Goal: Task Accomplishment & Management: Complete application form

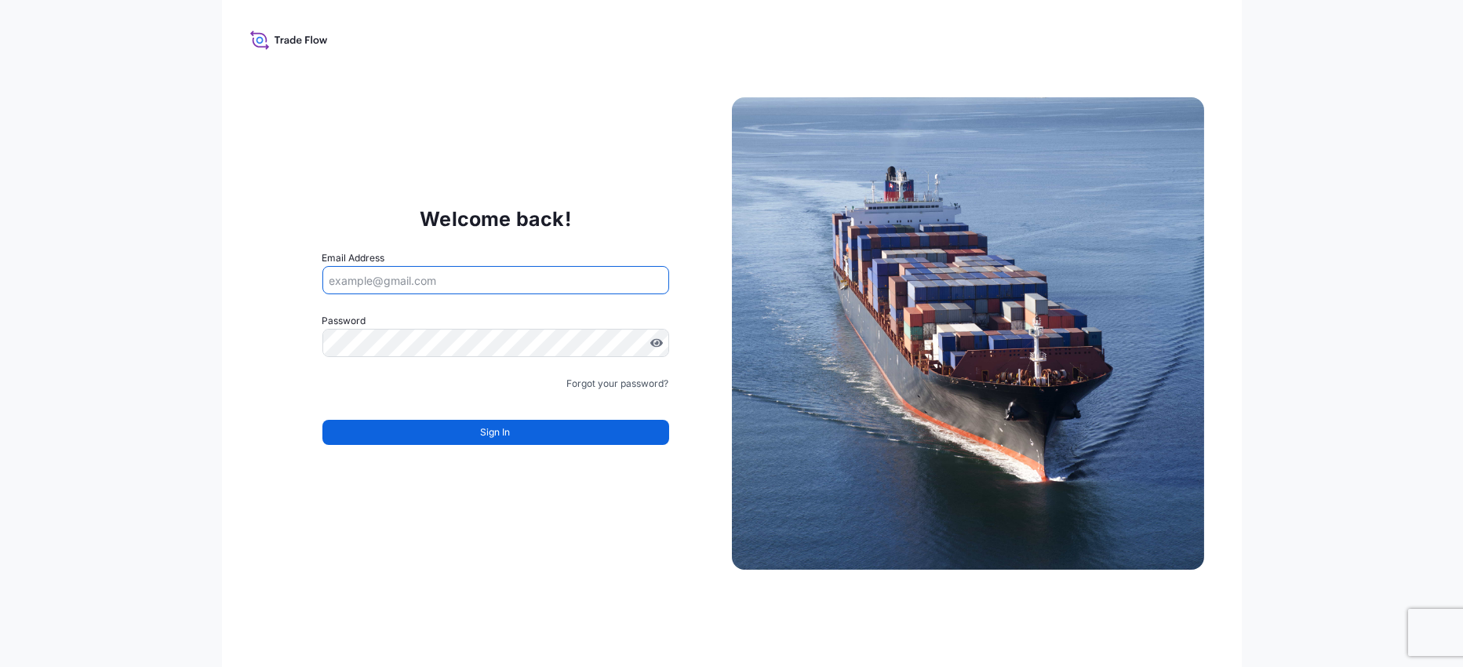
click at [492, 277] on input "Email Address" at bounding box center [495, 280] width 347 height 28
type input "[PERSON_NAME][EMAIL_ADDRESS][DOMAIN_NAME]"
click at [358, 278] on input "[PERSON_NAME][EMAIL_ADDRESS][DOMAIN_NAME]" at bounding box center [495, 280] width 347 height 28
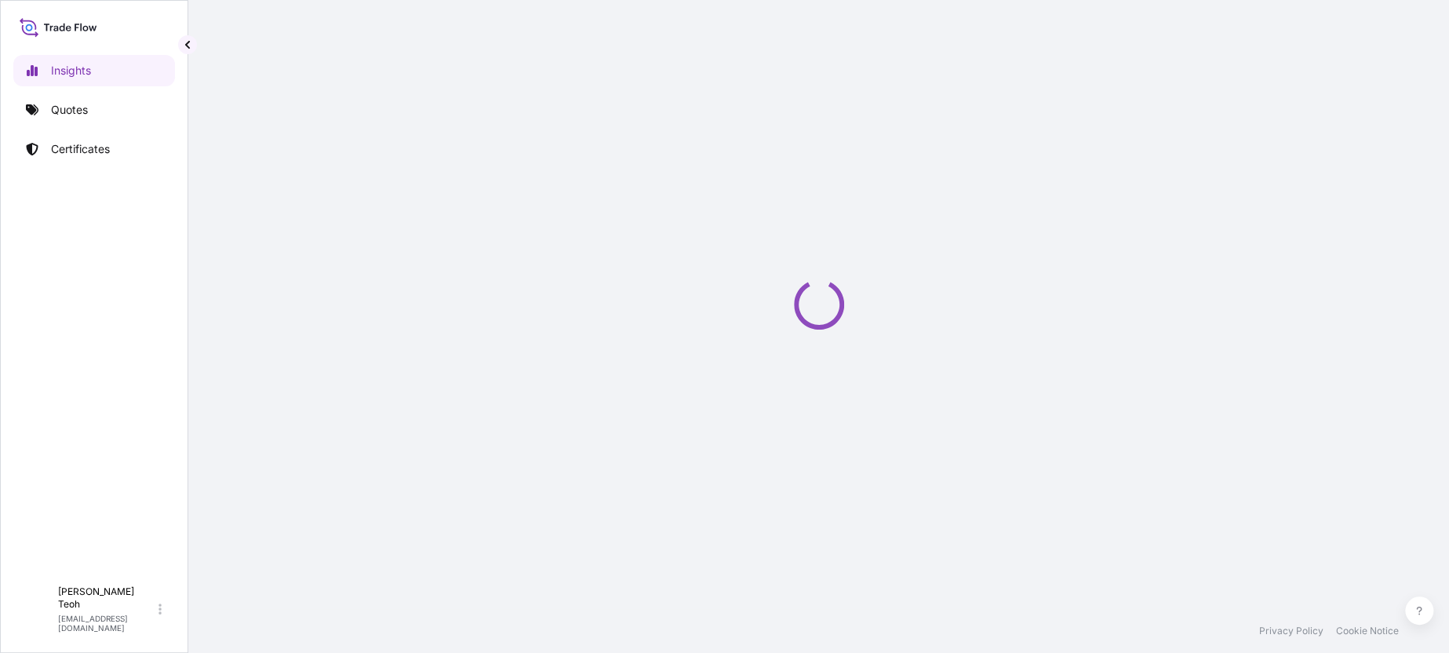
select select "2025"
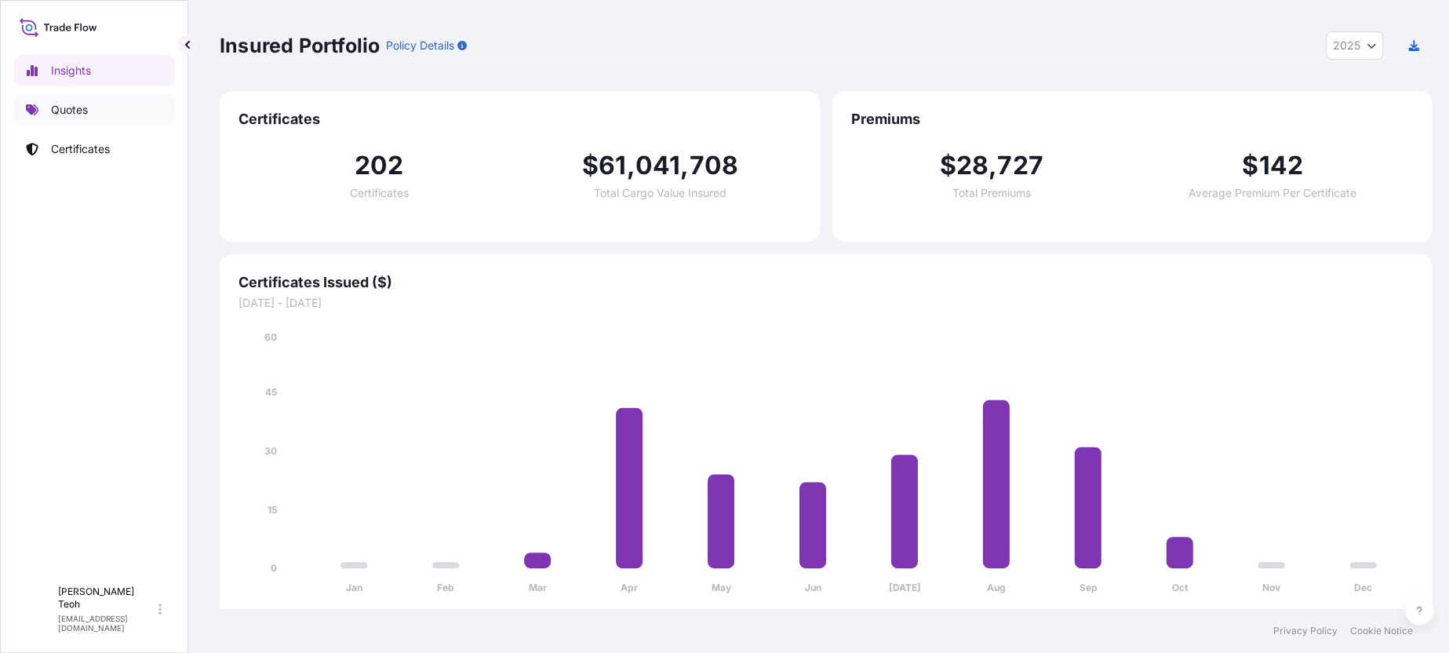
click at [67, 107] on p "Quotes" at bounding box center [69, 110] width 37 height 16
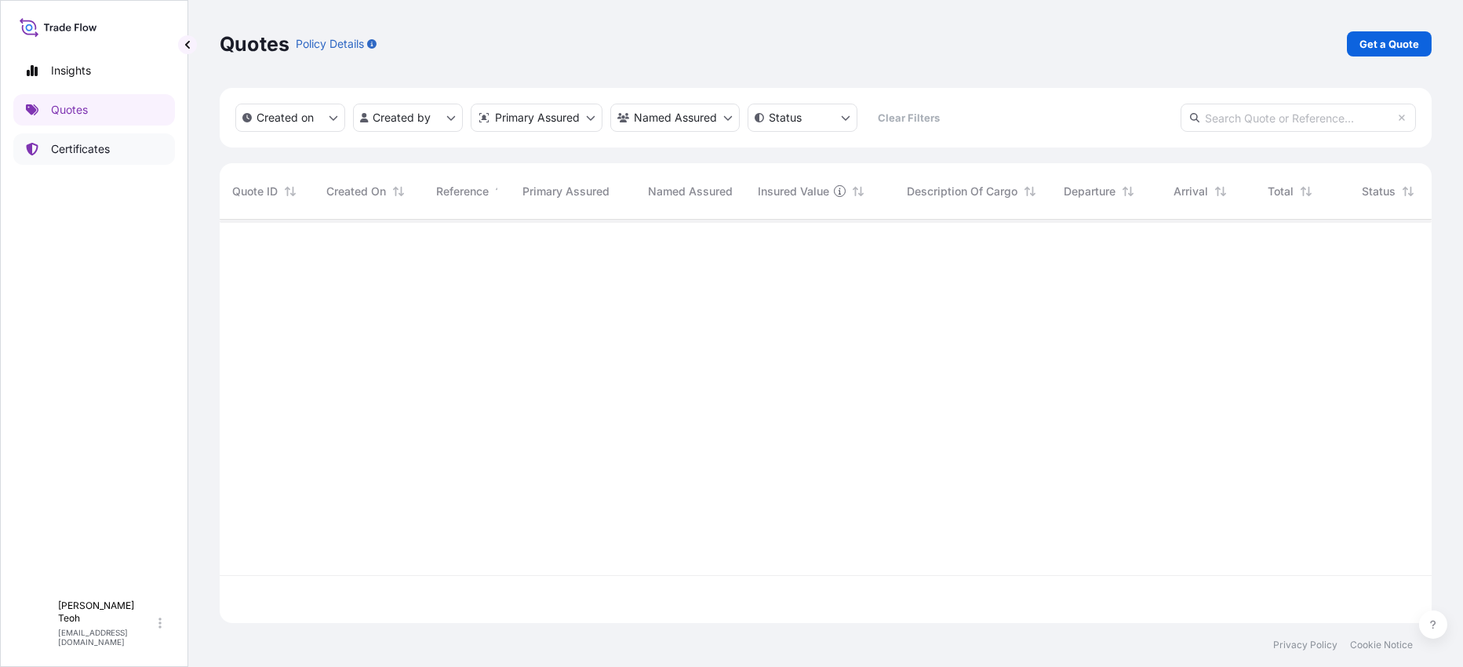
scroll to position [445, 1198]
click at [59, 151] on p "Certificates" at bounding box center [80, 149] width 59 height 16
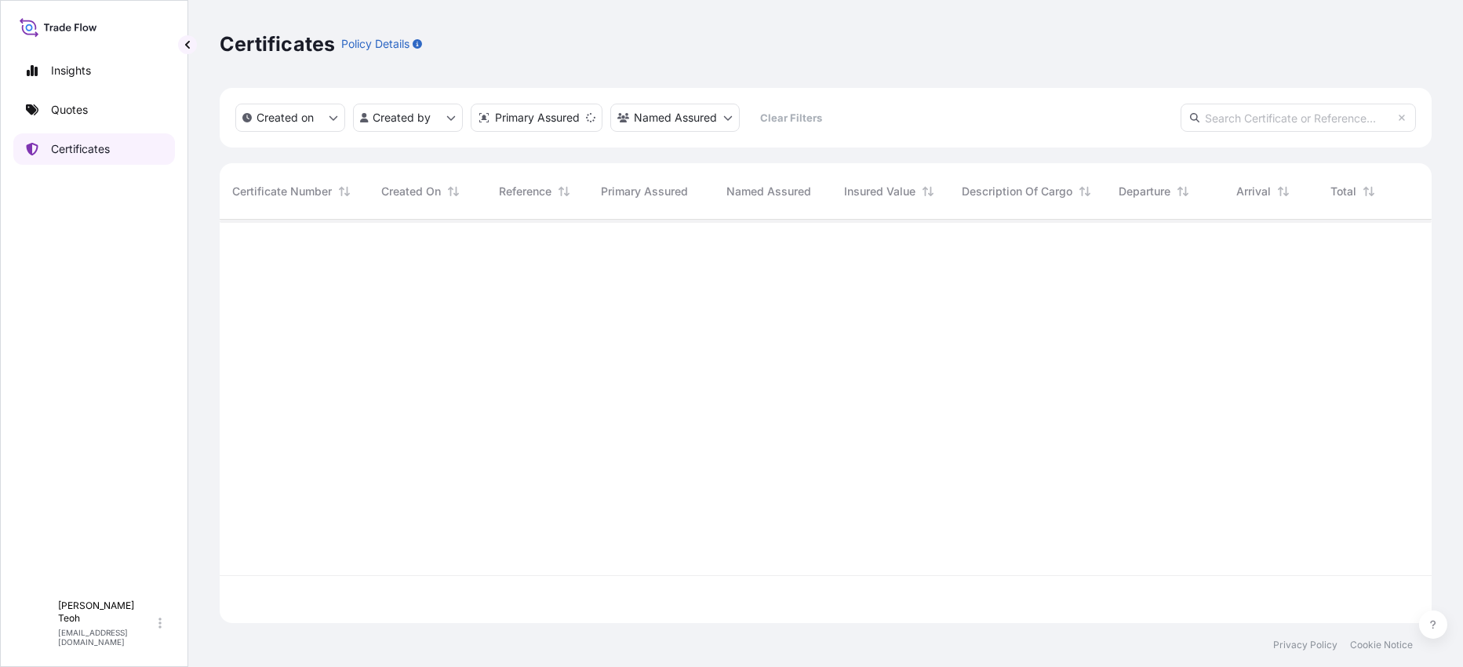
scroll to position [398, 1198]
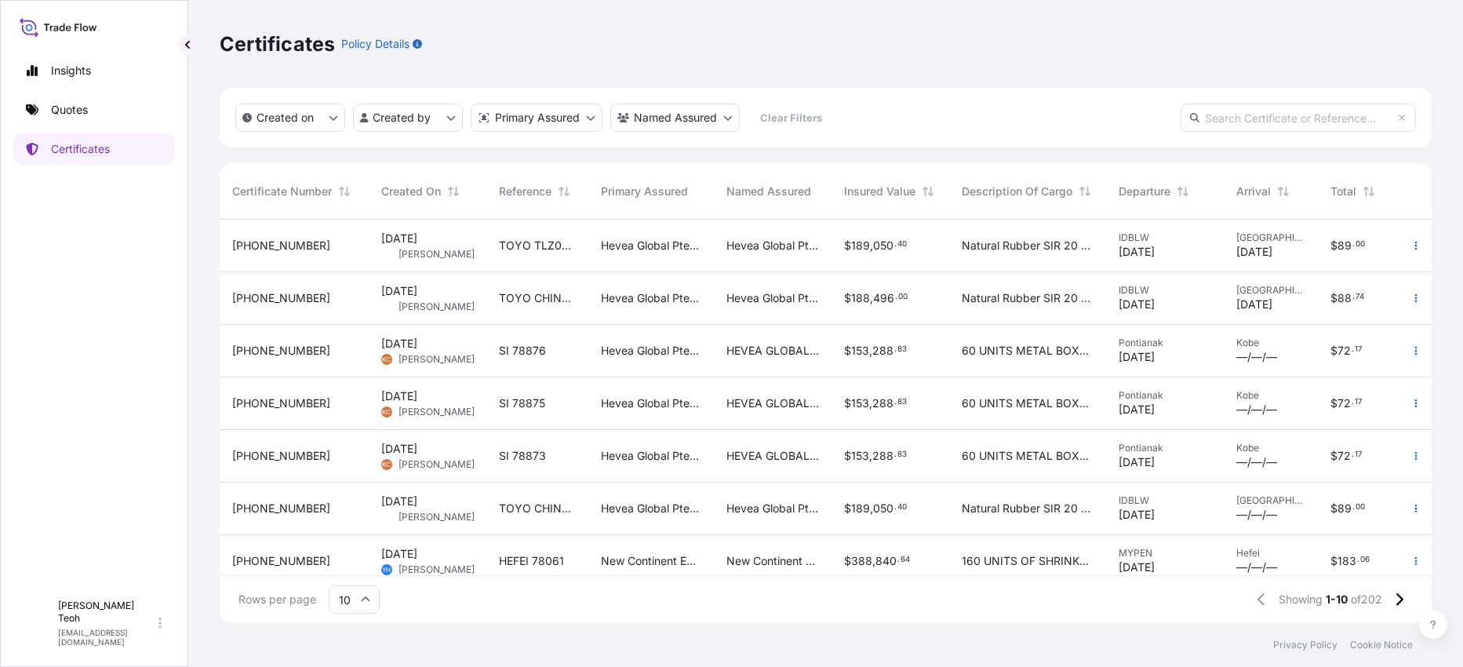
click at [538, 256] on div "TOYO TLZ00601 - 78308" at bounding box center [537, 246] width 102 height 53
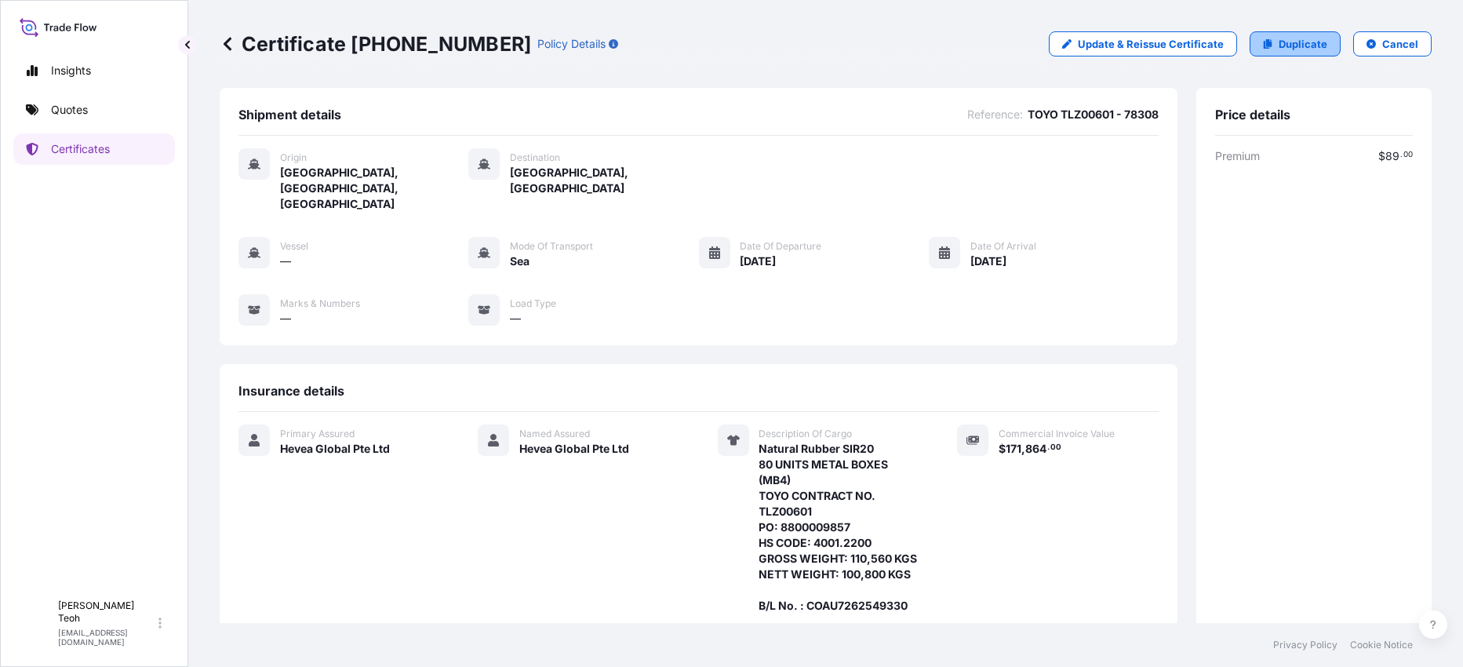
click at [1279, 38] on p "Duplicate" at bounding box center [1303, 44] width 49 height 16
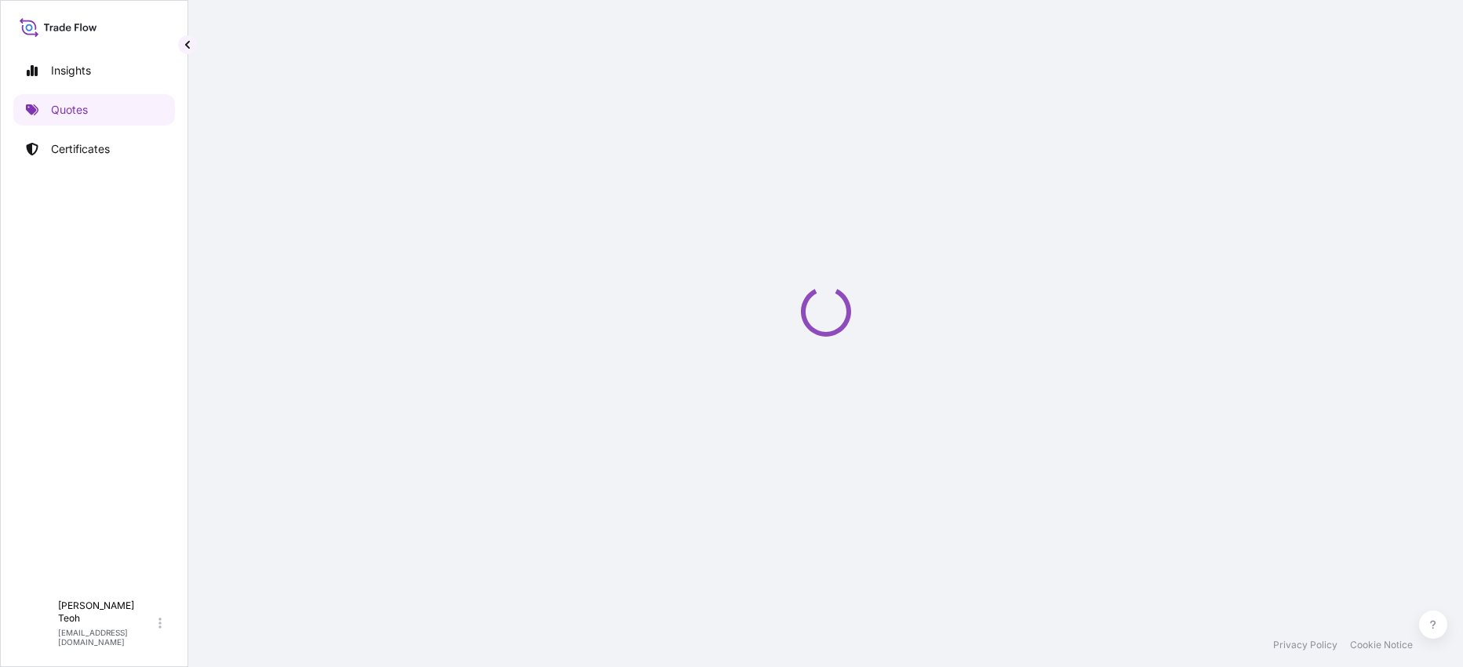
select select "Sea"
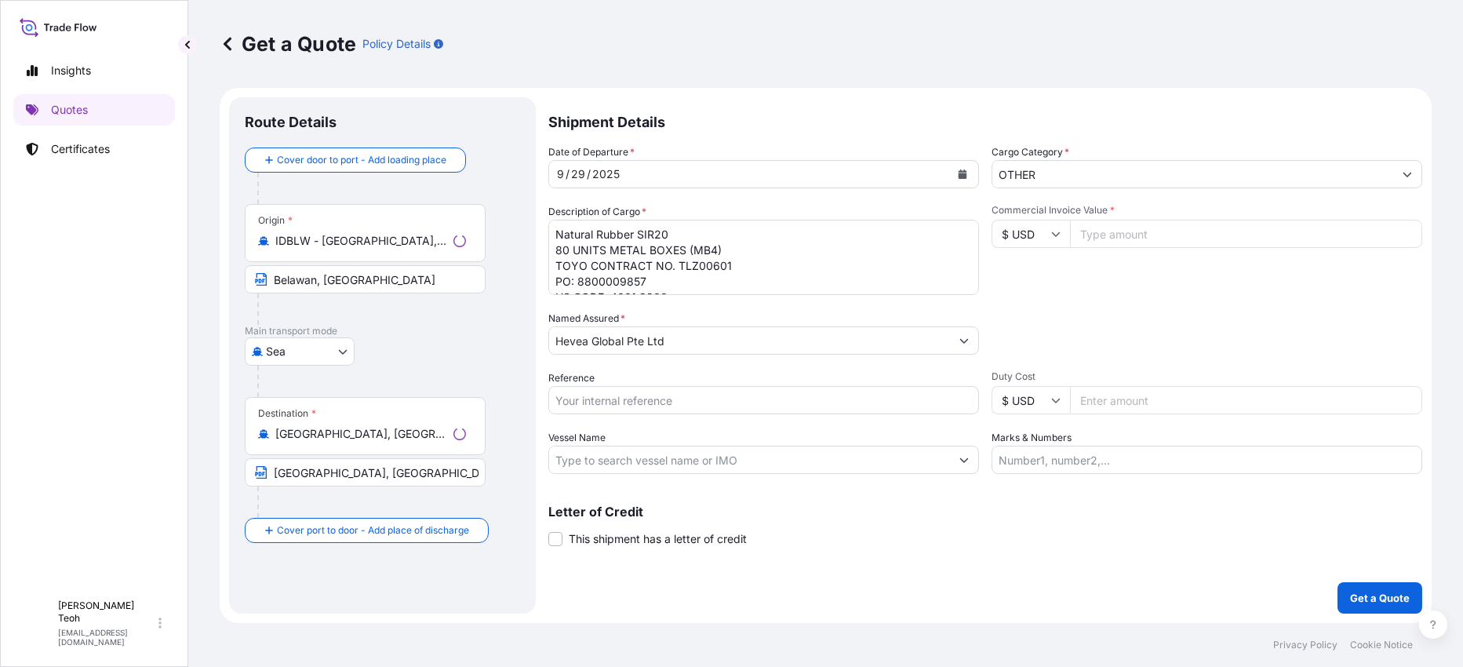
select select "31690"
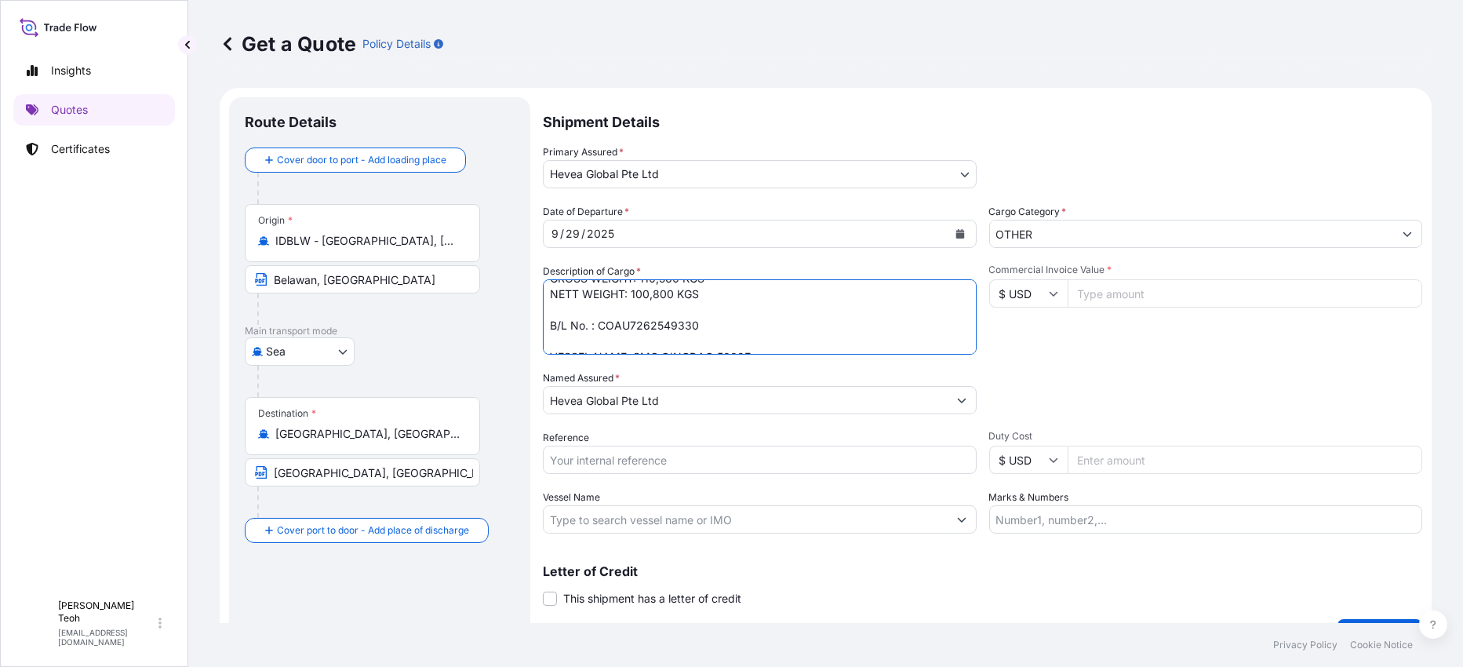
scroll to position [117, 0]
drag, startPoint x: 601, startPoint y: 300, endPoint x: 701, endPoint y: 301, distance: 99.7
click at [701, 301] on textarea "Natural Rubber SIR20 80 UNITS METAL BOXES (MB4) TOYO CONTRACT NO. TLZ00601 PO: …" at bounding box center [760, 316] width 434 height 75
paste textarea "852"
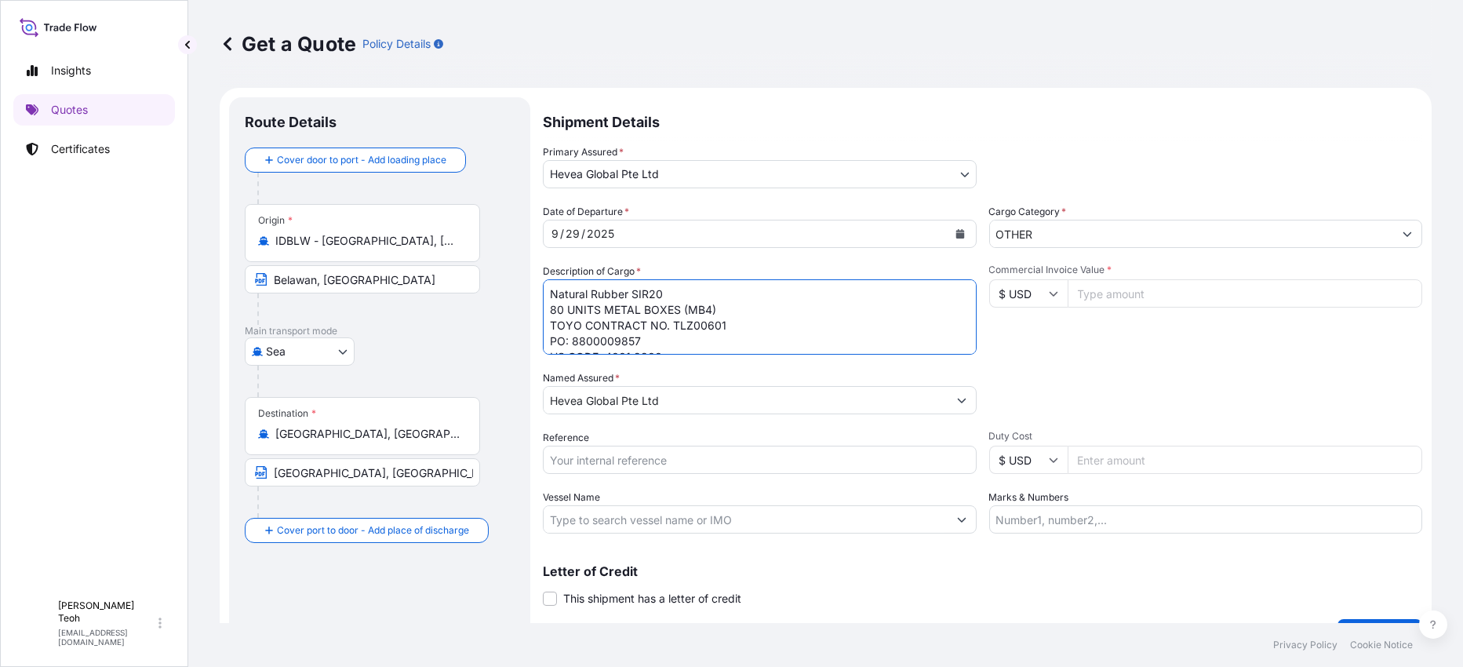
click at [732, 324] on textarea "Natural Rubber SIR20 80 UNITS METAL BOXES (MB4) TOYO CONTRACT NO. TLZ00601 PO: …" at bounding box center [760, 316] width 434 height 75
click at [695, 317] on textarea "Natural Rubber SIR20 80 UNITS METAL BOXES (MB4) TOYO CONTRACT NO. TLZ00601 PO: …" at bounding box center [760, 316] width 434 height 75
drag, startPoint x: 673, startPoint y: 321, endPoint x: 720, endPoint y: 319, distance: 47.1
click at [720, 319] on textarea "Natural Rubber SIR20 80 UNITS METAL BOXES (MB4) TOYO CONTRACT NO. TLZ00601 PO: …" at bounding box center [760, 316] width 434 height 75
paste textarea "598"
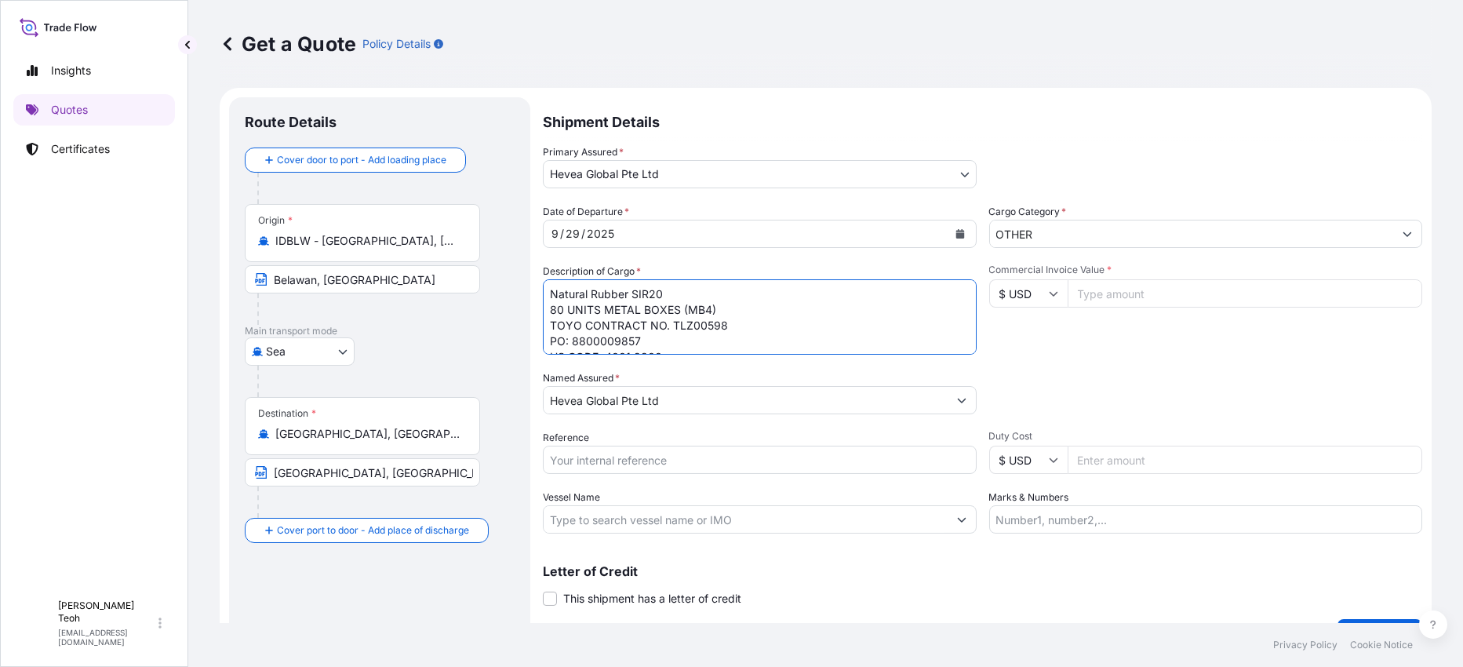
click at [646, 335] on textarea "Natural Rubber SIR20 80 UNITS METAL BOXES (MB4) TOYO CONTRACT NO. TLZ00601 PO: …" at bounding box center [760, 316] width 434 height 75
type textarea "Natural Rubber SIR20 80 UNITS METAL BOXES (MB4) TOYO CONTRACT NO. TLZ00598 PO: …"
click at [727, 461] on input "Reference" at bounding box center [760, 460] width 434 height 28
click at [680, 311] on textarea "Natural Rubber SIR20 80 UNITS METAL BOXES (MB4) TOYO CONTRACT NO. TLZ00601 PO: …" at bounding box center [760, 316] width 434 height 75
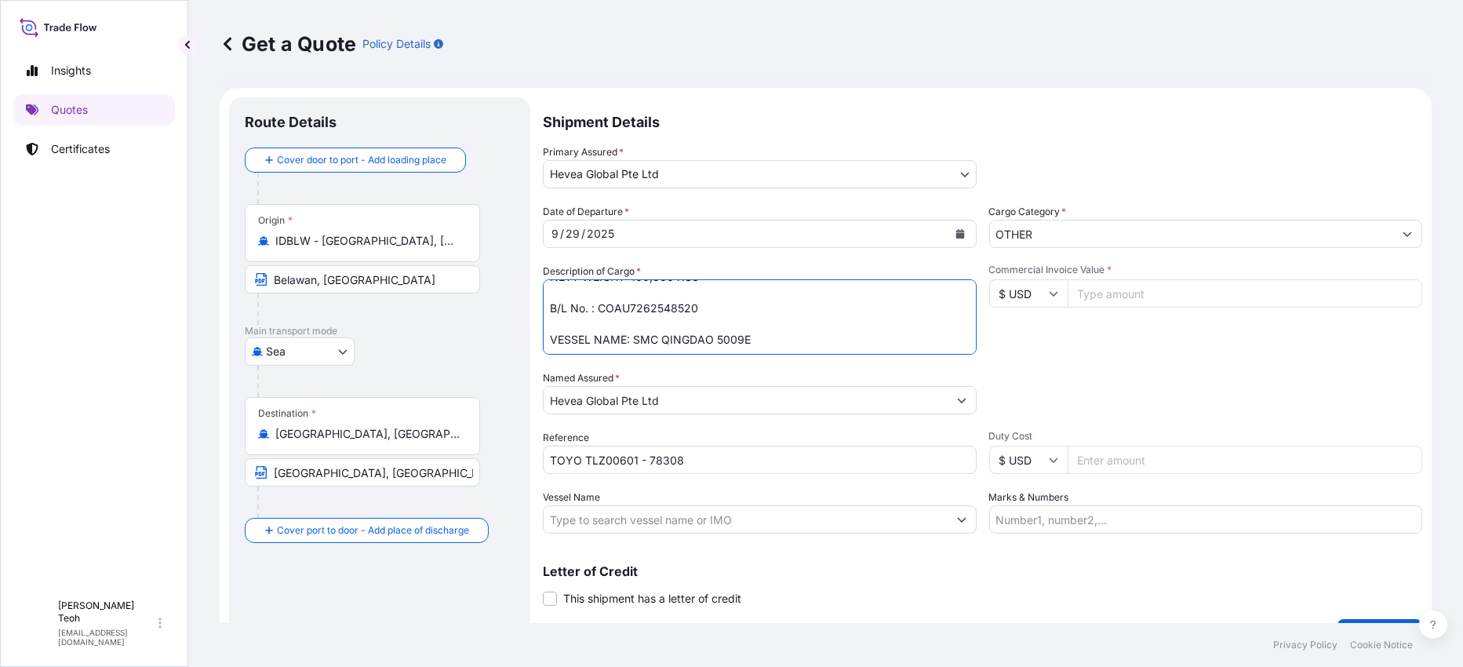
scroll to position [0, 0]
drag, startPoint x: 673, startPoint y: 325, endPoint x: 724, endPoint y: 324, distance: 51.0
click at [724, 324] on textarea "Natural Rubber SIR20 80 UNITS METAL BOXES (MB4) TOYO CONTRACT NO. TLZ00601 PO: …" at bounding box center [760, 316] width 434 height 75
click at [610, 461] on input "TOYO TLZ00601 - 78308" at bounding box center [760, 460] width 434 height 28
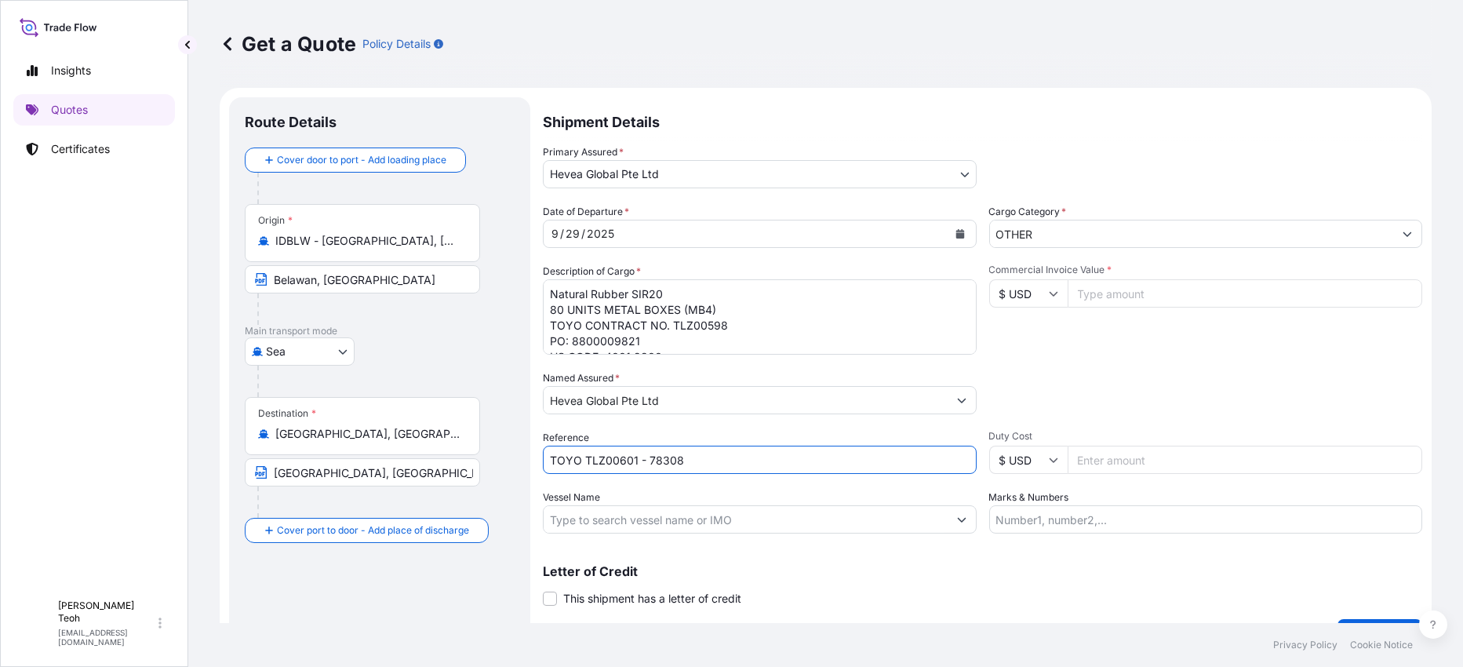
drag, startPoint x: 585, startPoint y: 459, endPoint x: 636, endPoint y: 453, distance: 51.3
click at [636, 453] on input "TOYO TLZ00601 - 78308" at bounding box center [760, 460] width 434 height 28
paste input "598"
drag, startPoint x: 676, startPoint y: 458, endPoint x: 702, endPoint y: 461, distance: 26.8
click at [701, 460] on input "TOYO TLZ00598 - 78308" at bounding box center [760, 460] width 434 height 28
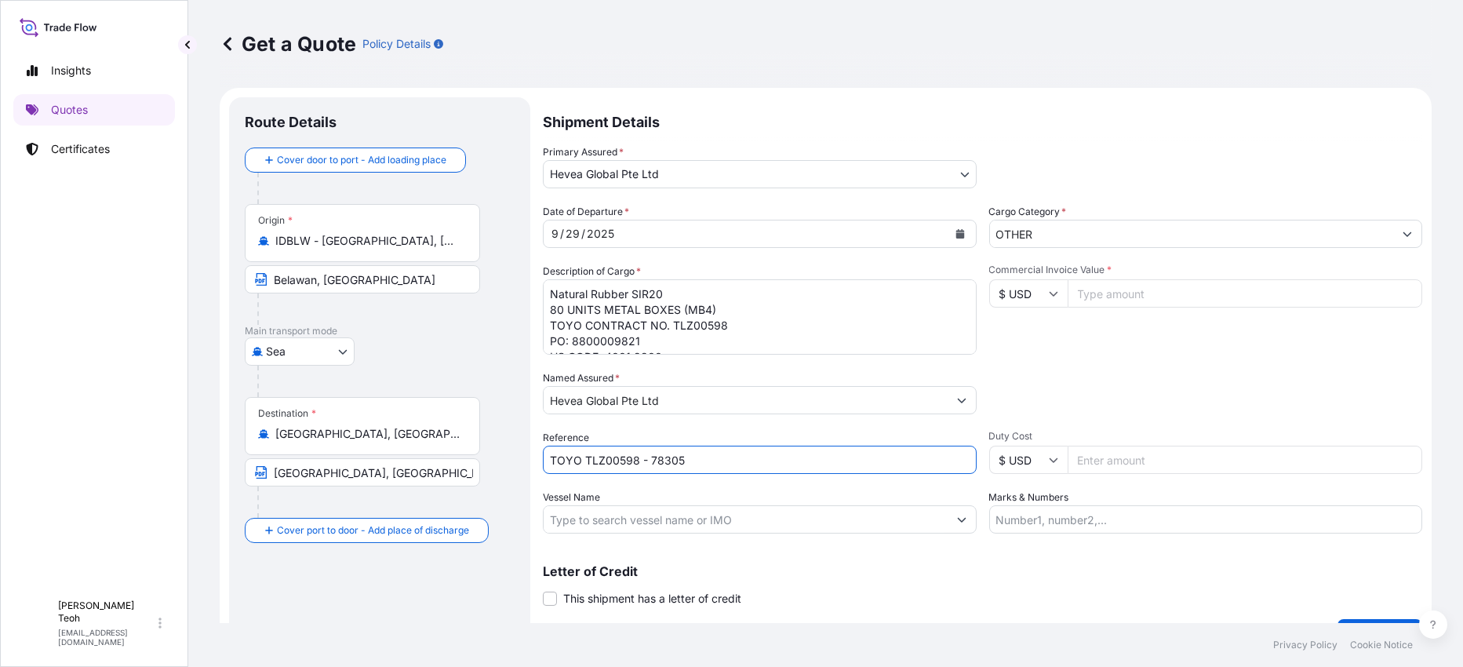
click at [736, 450] on input "TOYO TLZ00598 - 78305" at bounding box center [760, 460] width 434 height 28
type input "TOYO TLZ00598 - 78305"
click at [1205, 373] on div "Packing Category Type to search a container mode Please select a primary mode o…" at bounding box center [1206, 392] width 434 height 44
click at [1107, 293] on input "Commercial Invoice Value *" at bounding box center [1245, 293] width 355 height 28
paste input "169344.00"
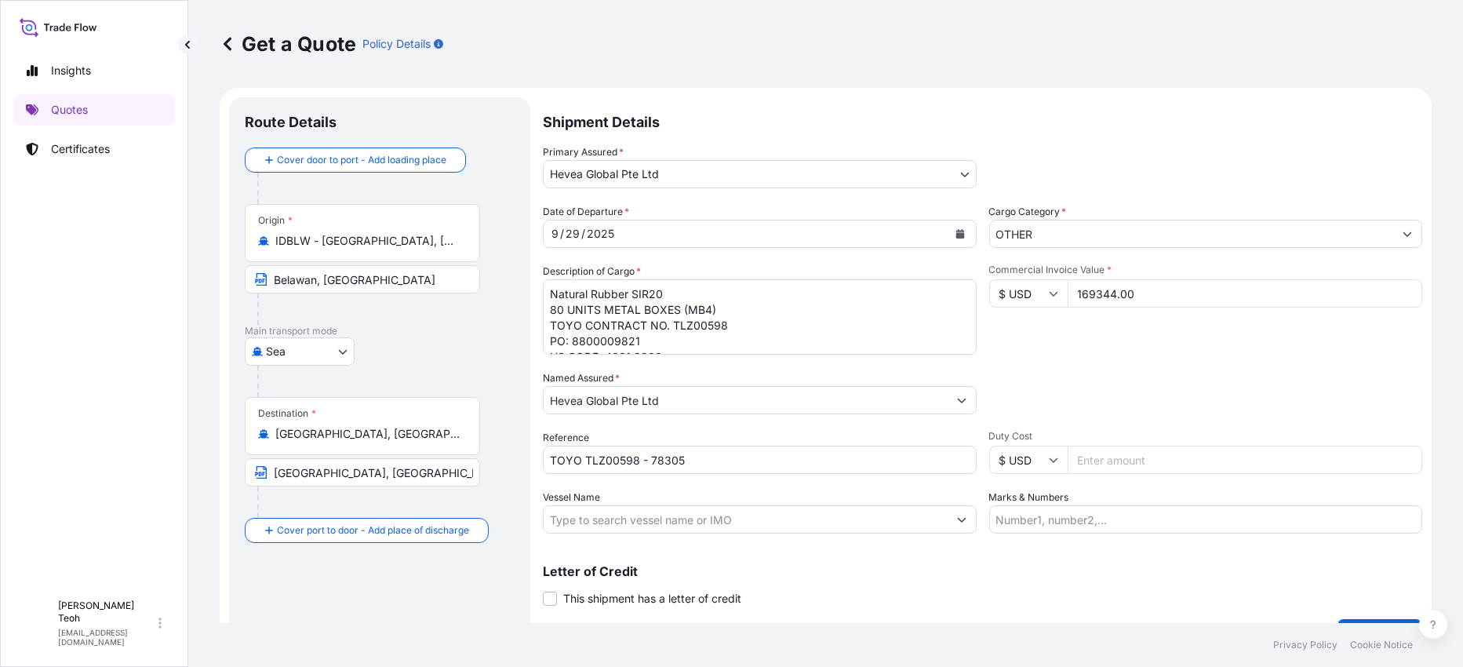
type input "169344.00"
click at [1134, 395] on div "Packing Category Type to search a container mode Please select a primary mode o…" at bounding box center [1206, 392] width 434 height 44
click at [1005, 563] on div "Letter of Credit This shipment has a letter of credit Letter of credit * Letter…" at bounding box center [983, 576] width 880 height 60
click at [716, 329] on textarea "Natural Rubber SIR20 80 UNITS METAL BOXES (MB4) TOYO CONTRACT NO. TLZ00601 PO: …" at bounding box center [760, 316] width 434 height 75
click at [1006, 590] on div "Letter of Credit This shipment has a letter of credit Letter of credit * Letter…" at bounding box center [983, 586] width 880 height 42
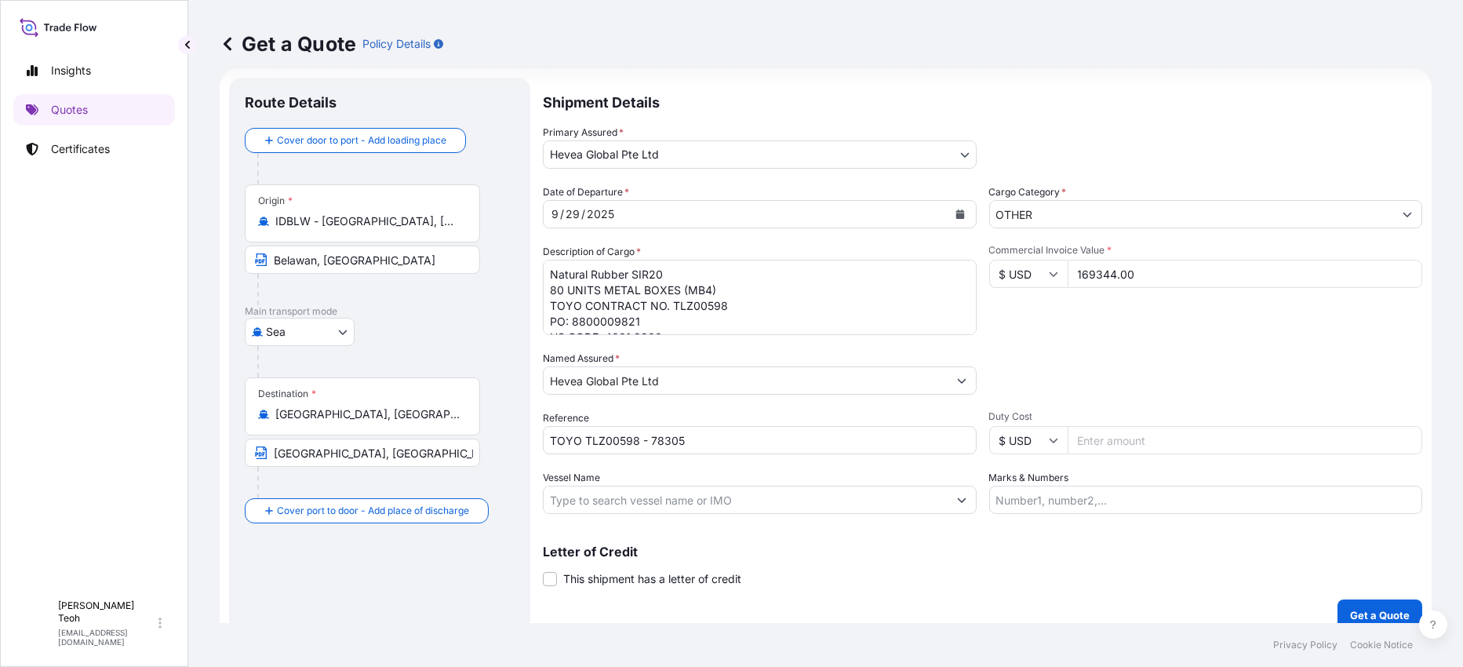
scroll to position [36, 0]
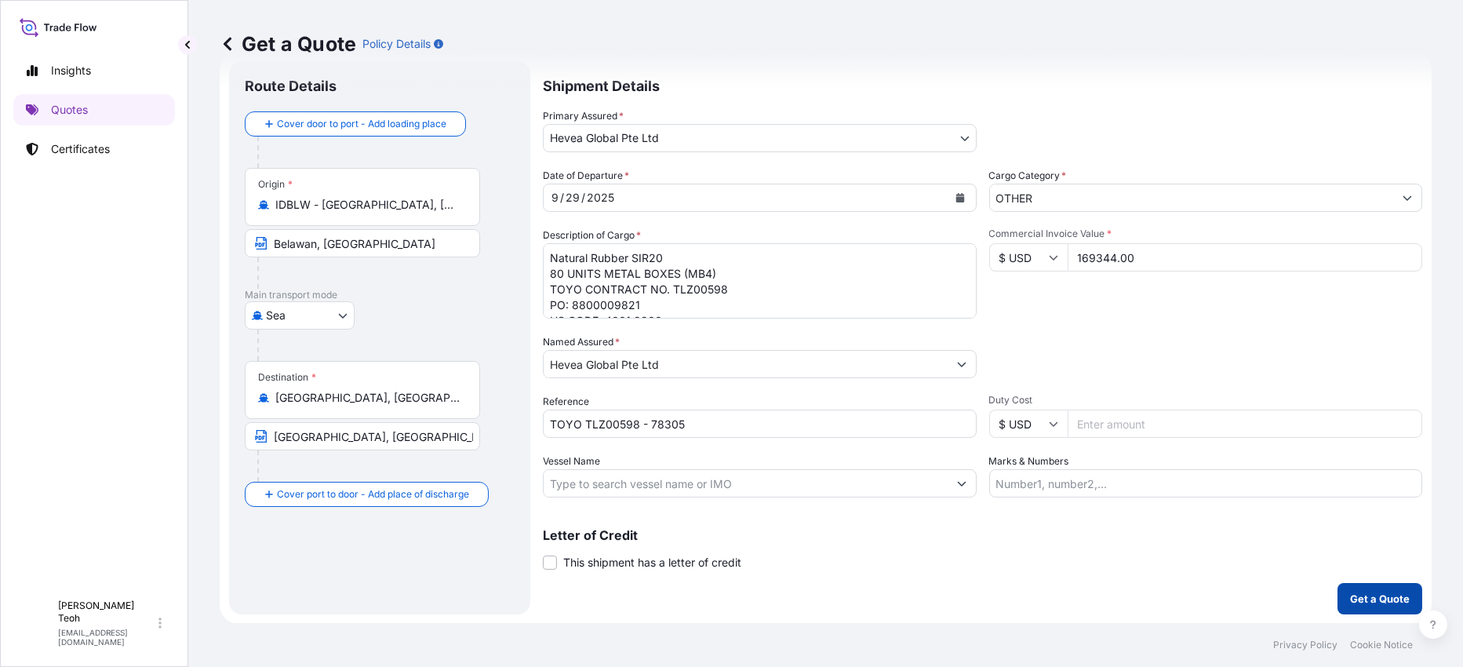
click at [1368, 593] on p "Get a Quote" at bounding box center [1380, 599] width 60 height 16
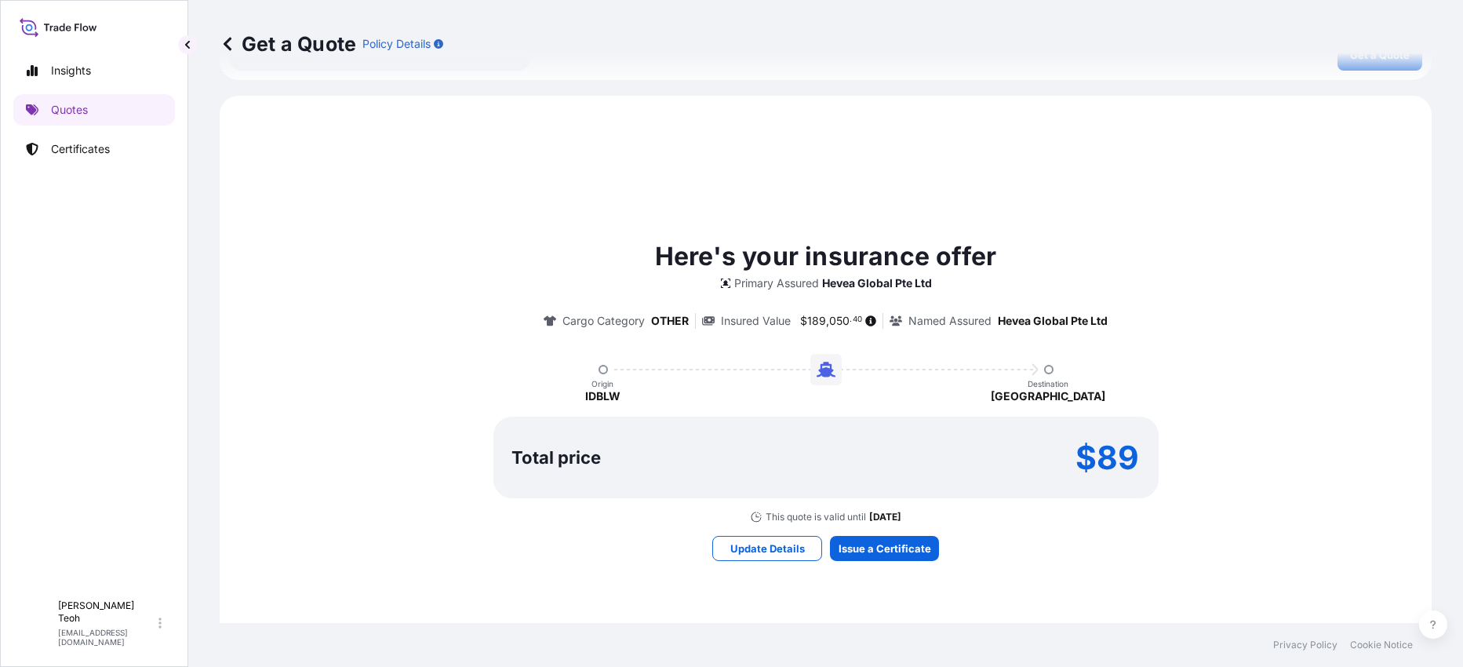
scroll to position [648, 0]
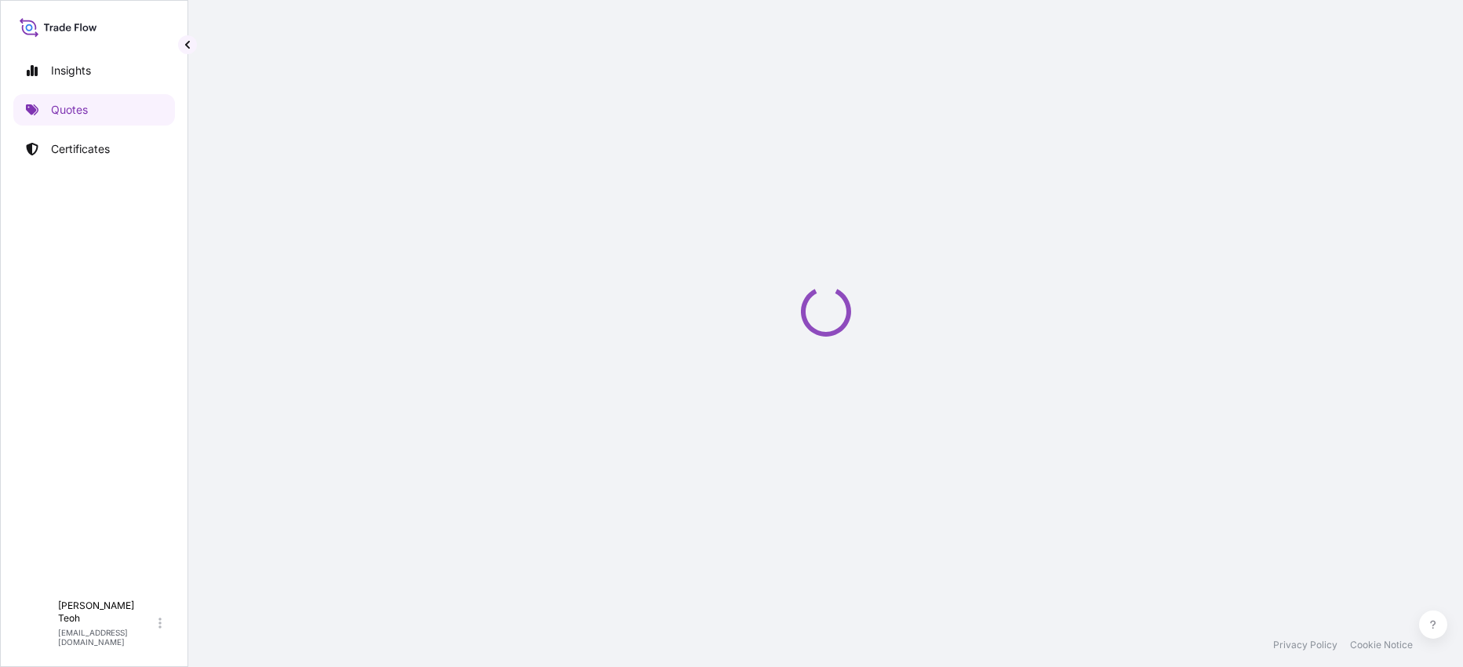
select select "Sea"
select select "31690"
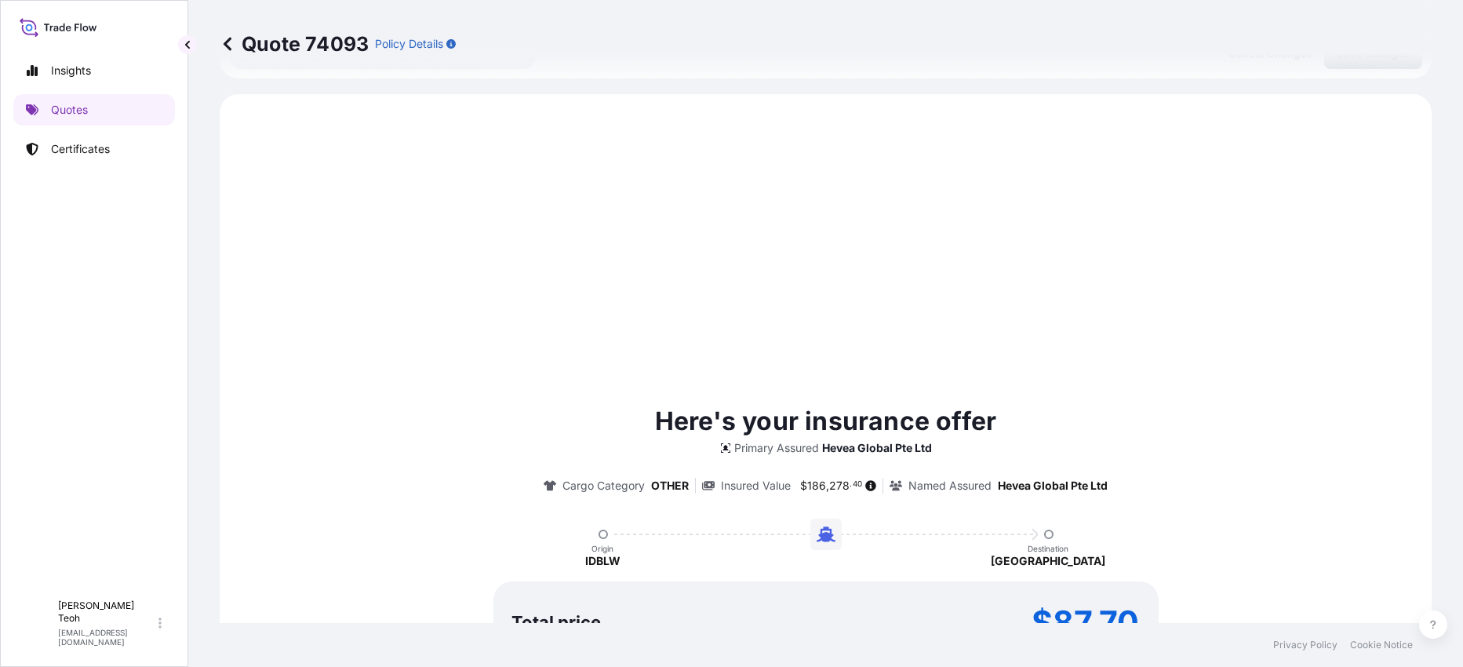
scroll to position [597, 0]
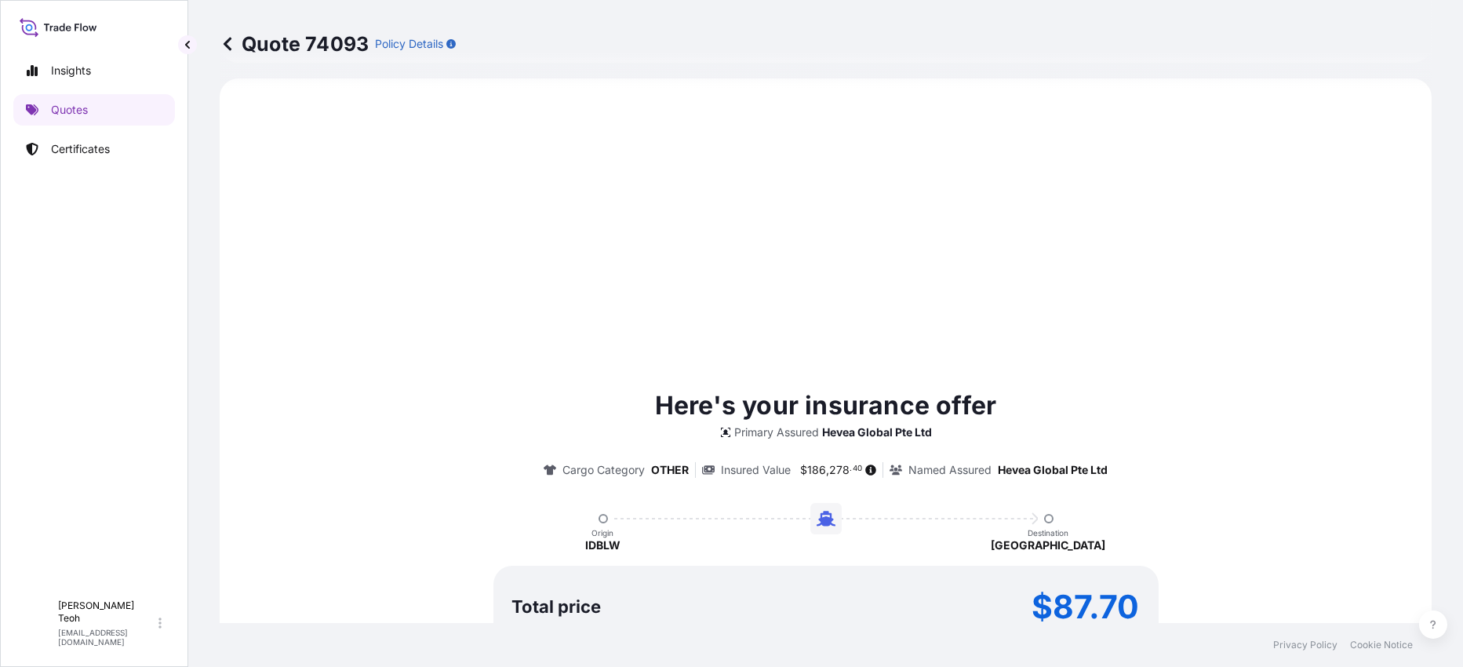
click at [1268, 301] on div "Here's your insurance offer Primary Assured Hevea Global Pte Ltd Cargo Category…" at bounding box center [826, 547] width 1168 height 895
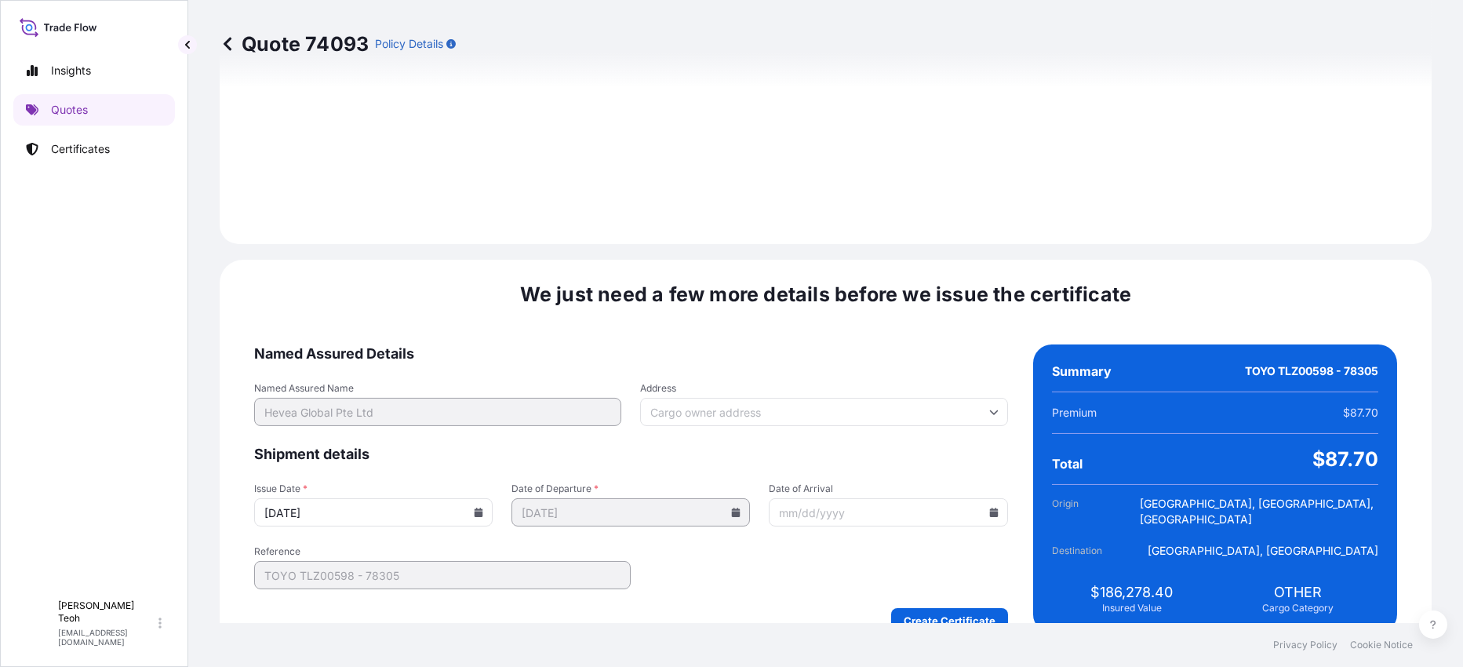
scroll to position [1813, 0]
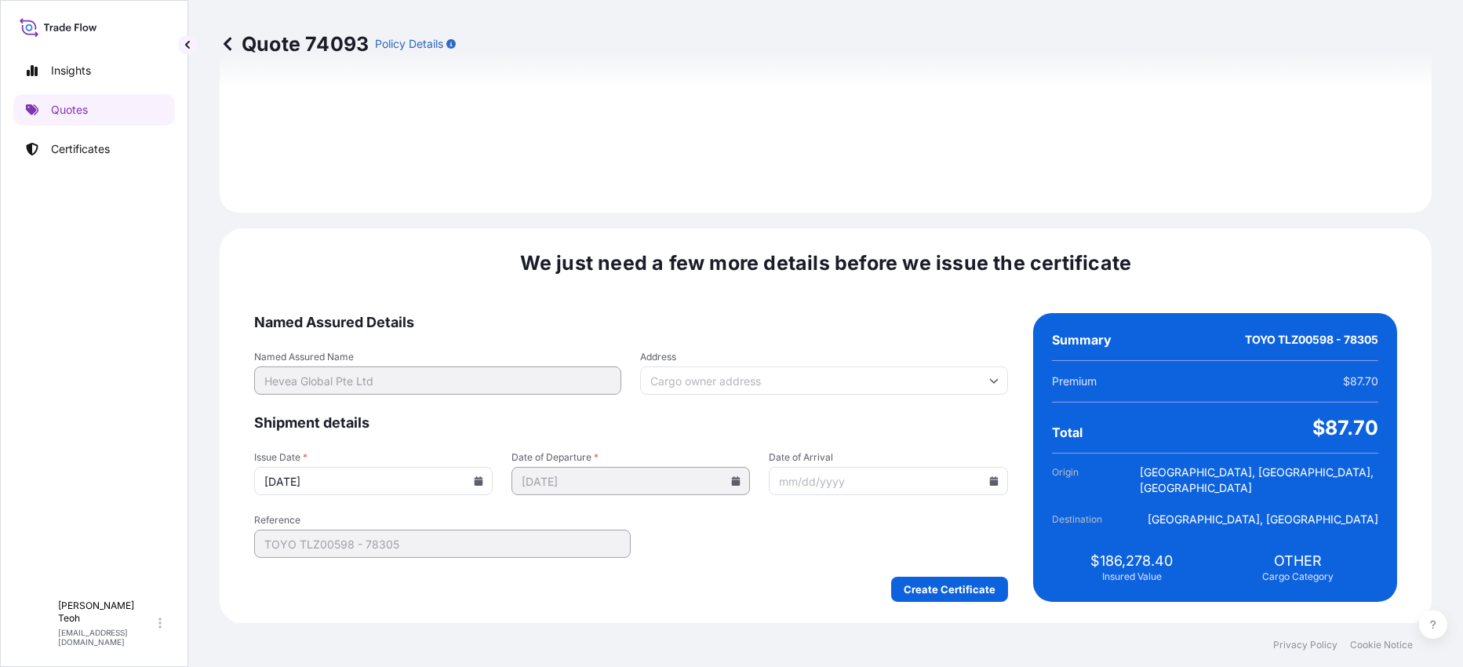
click at [483, 479] on icon at bounding box center [479, 480] width 9 height 9
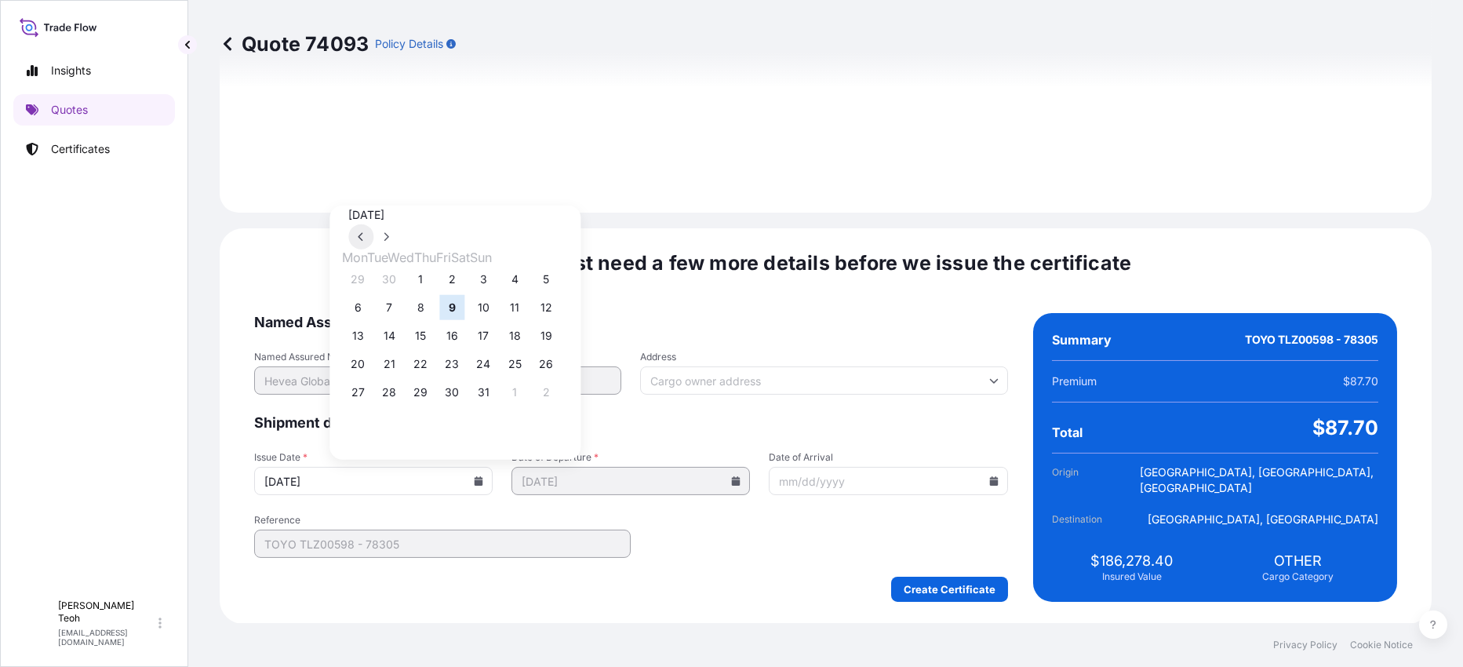
click at [365, 232] on icon at bounding box center [362, 236] width 6 height 9
click at [496, 367] on button "26" at bounding box center [483, 363] width 25 height 25
type input "09/26/2025"
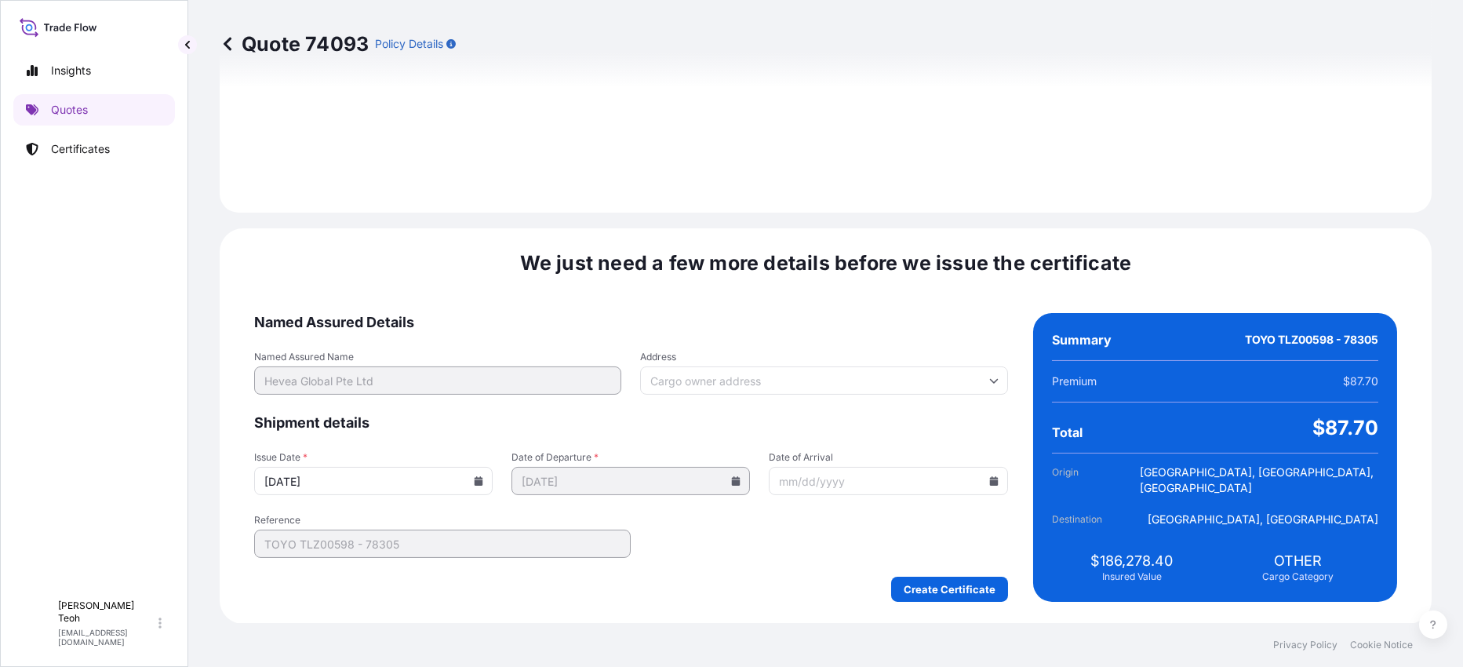
click at [753, 434] on form "Named Assured Details Named Assured Name Hevea Global Pte Ltd Address Shipment …" at bounding box center [631, 457] width 754 height 289
click at [799, 479] on input "Date of Arrival" at bounding box center [888, 481] width 239 height 28
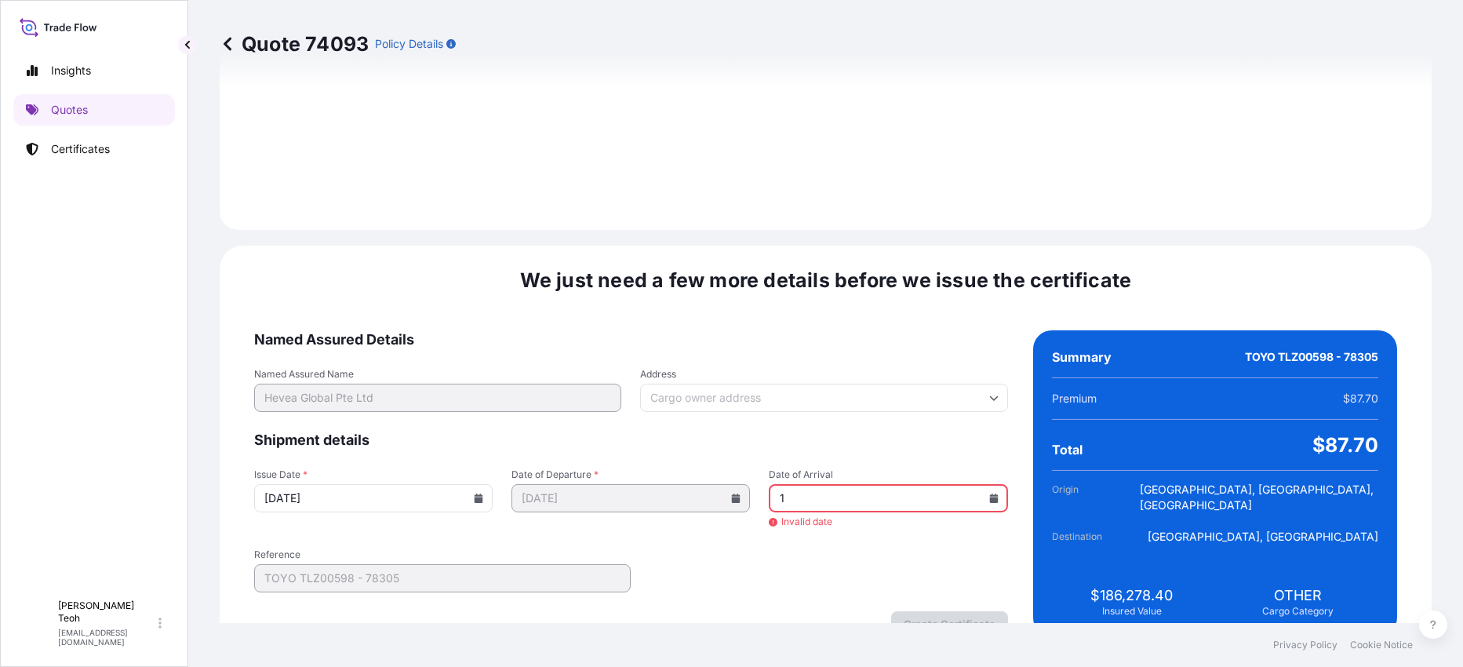
type input "14"
drag, startPoint x: 810, startPoint y: 496, endPoint x: 829, endPoint y: 531, distance: 40.0
click at [774, 501] on div "Issue Date * 09/26/2025 Date of Departure * 09/29/2025 Date of Arrival 14 Inval…" at bounding box center [631, 498] width 754 height 61
click at [945, 502] on input "Date of Arrival" at bounding box center [888, 498] width 239 height 28
click at [989, 497] on icon at bounding box center [993, 498] width 9 height 9
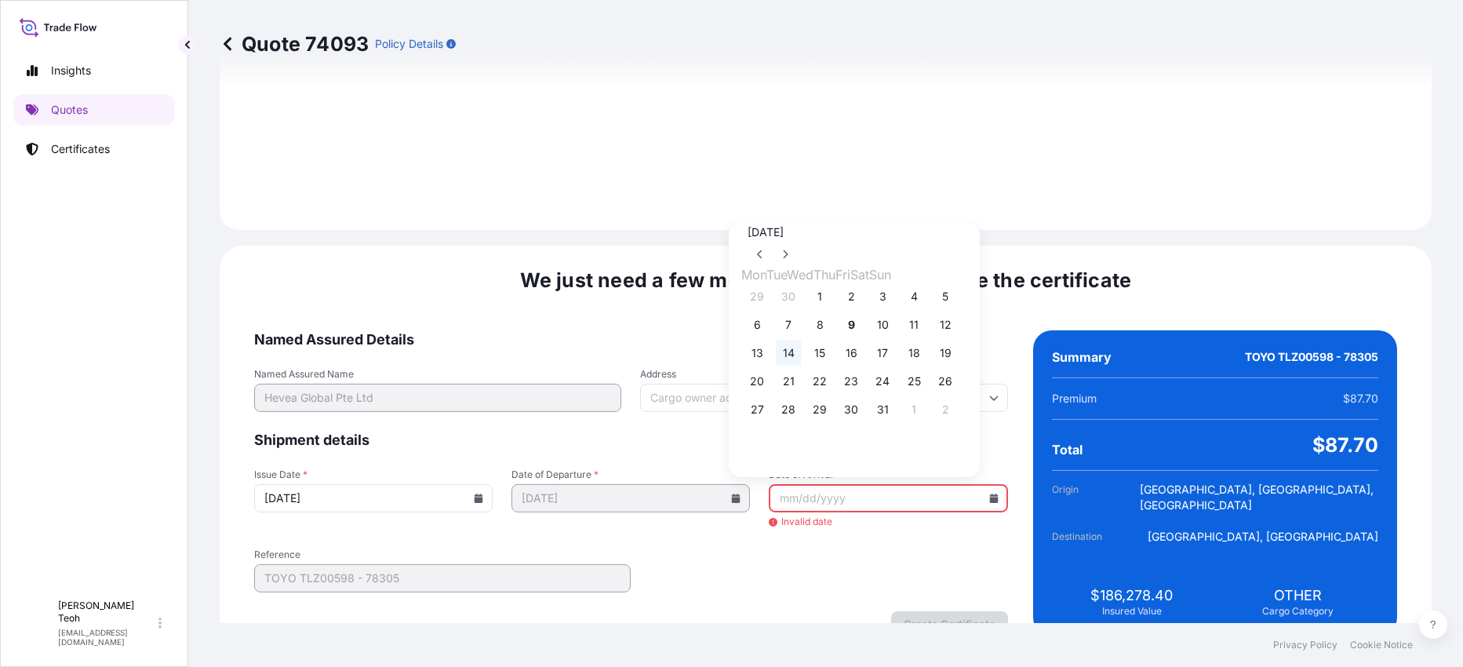
click at [788, 363] on button "14" at bounding box center [788, 353] width 25 height 25
type input "10/14/2025"
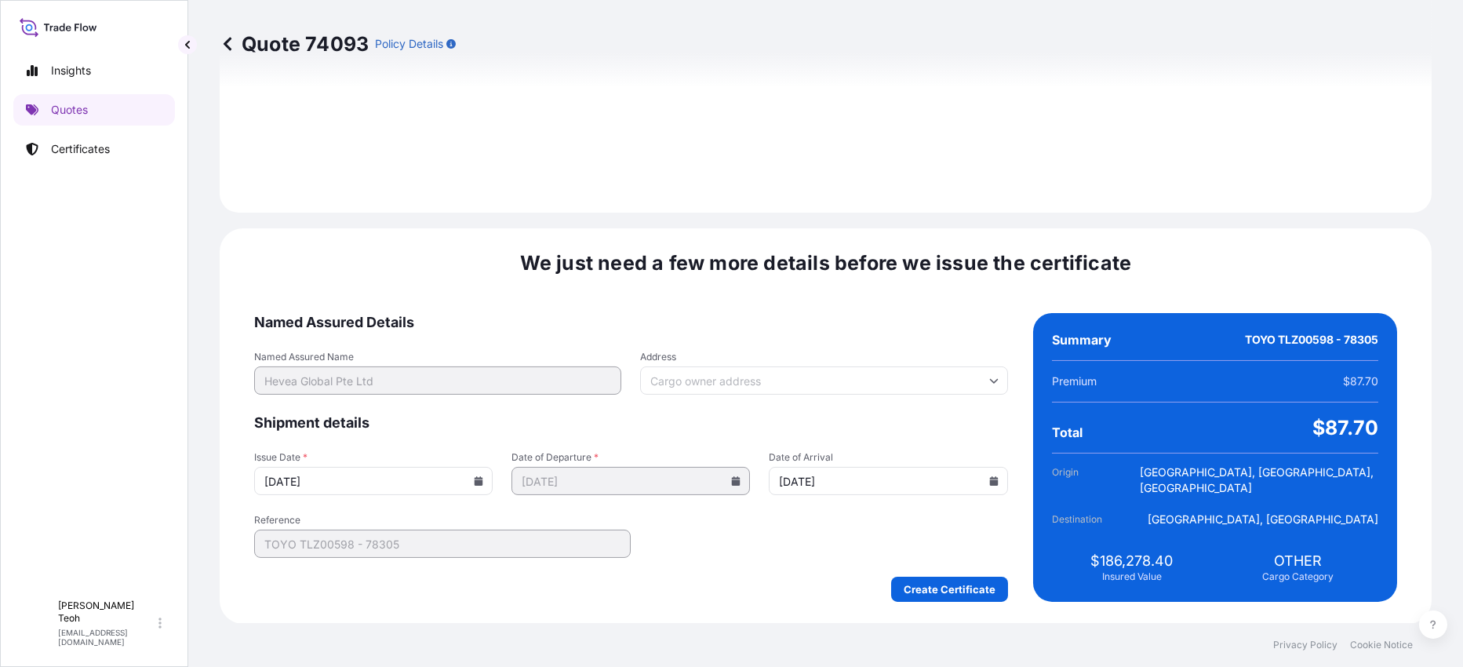
click at [737, 563] on form "Named Assured Details Named Assured Name Hevea Global Pte Ltd Address Shipment …" at bounding box center [631, 457] width 754 height 289
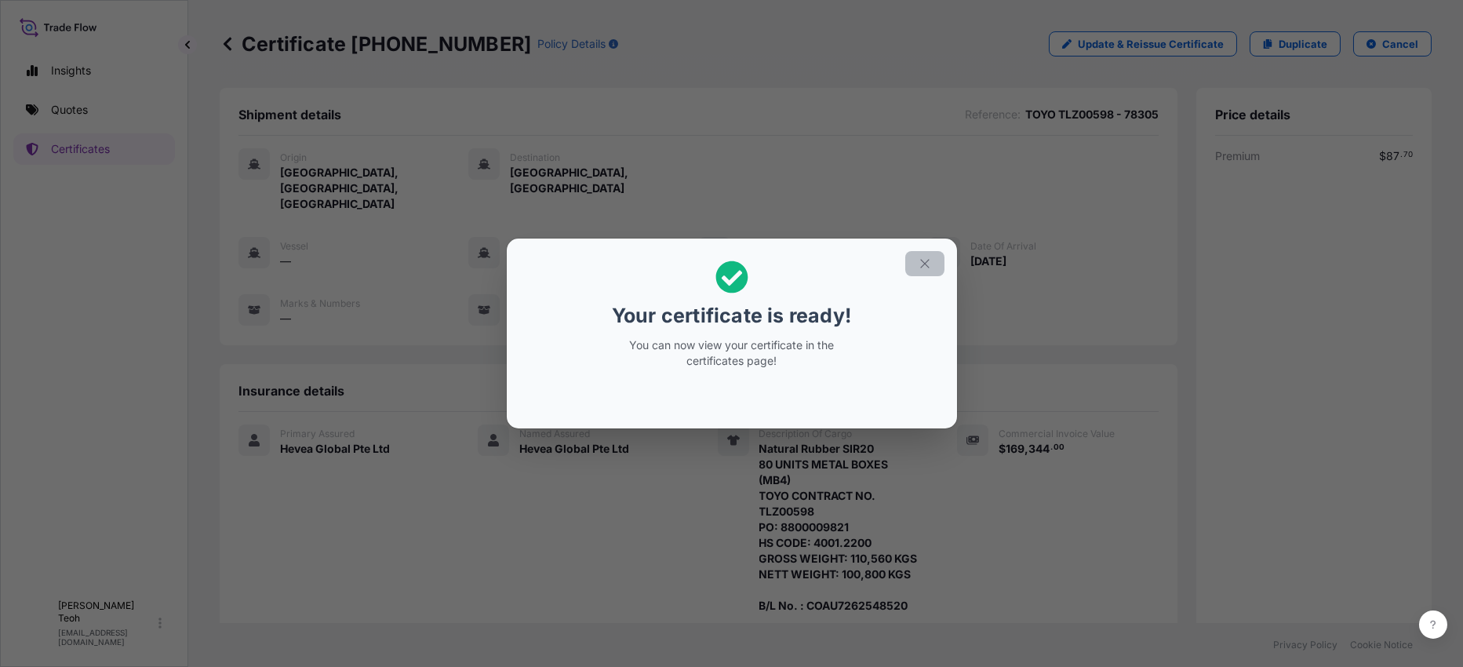
click at [924, 260] on icon "button" at bounding box center [925, 264] width 14 height 14
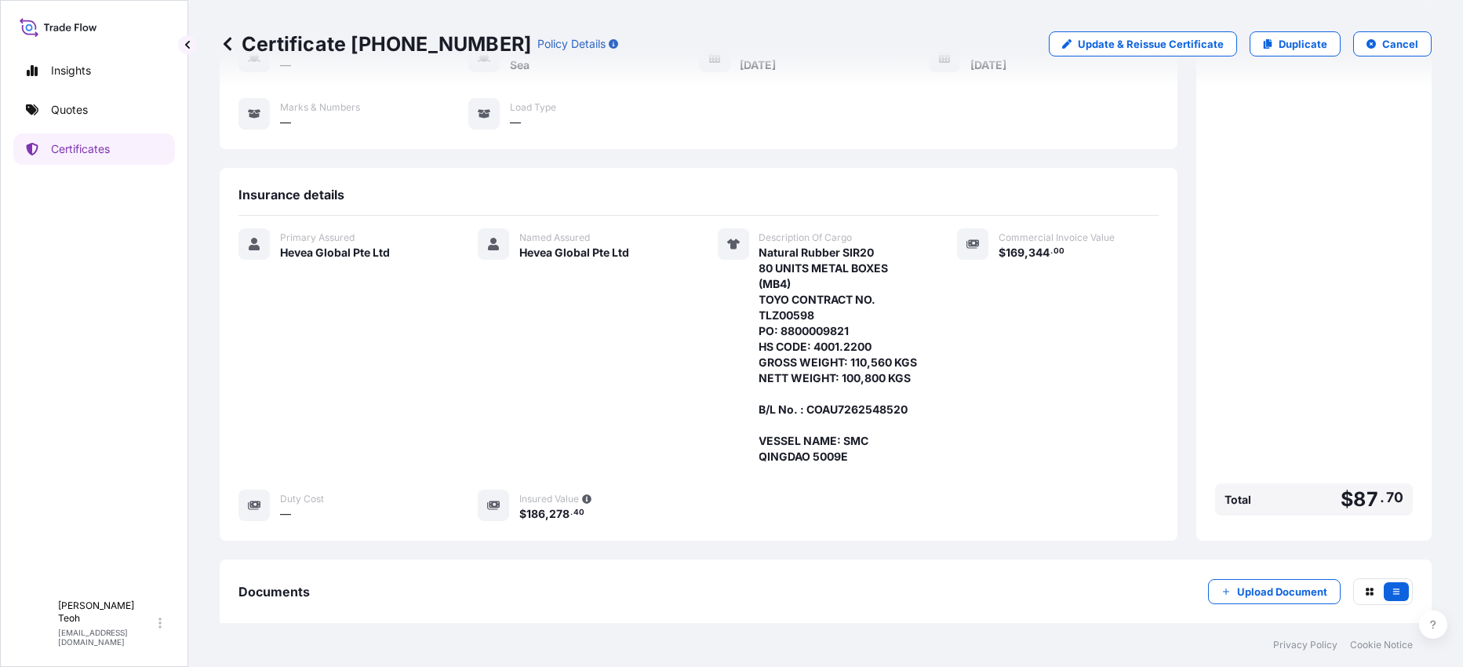
scroll to position [262, 0]
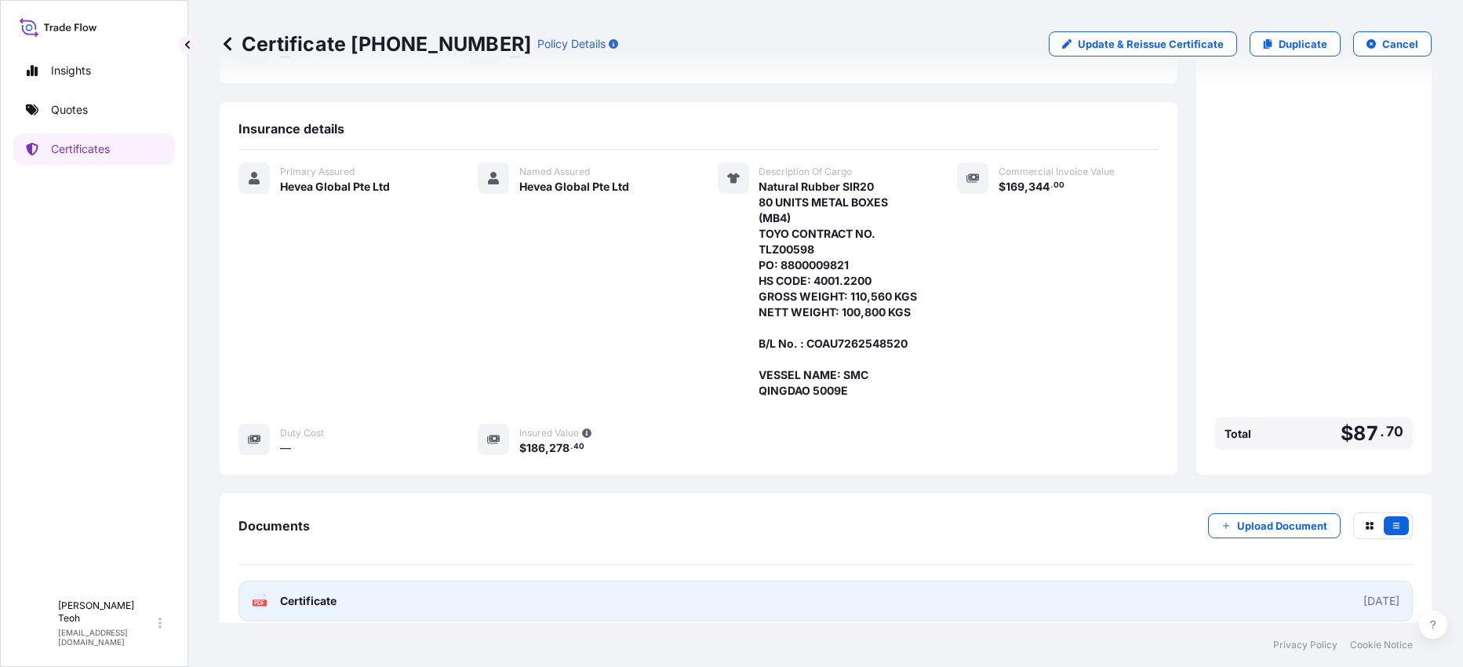
click at [1247, 583] on link "PDF Certificate 2025-09-26" at bounding box center [826, 601] width 1175 height 41
